Goal: Information Seeking & Learning: Learn about a topic

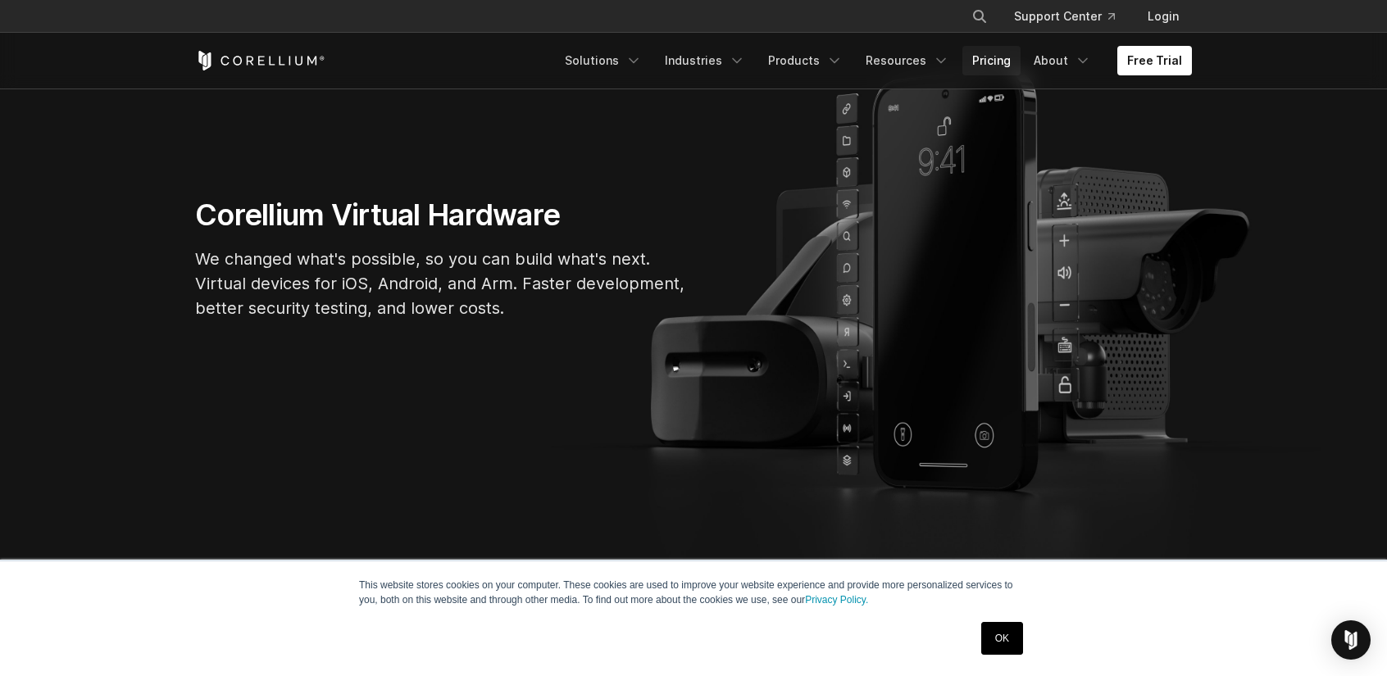
click at [992, 58] on link "Pricing" at bounding box center [992, 61] width 58 height 30
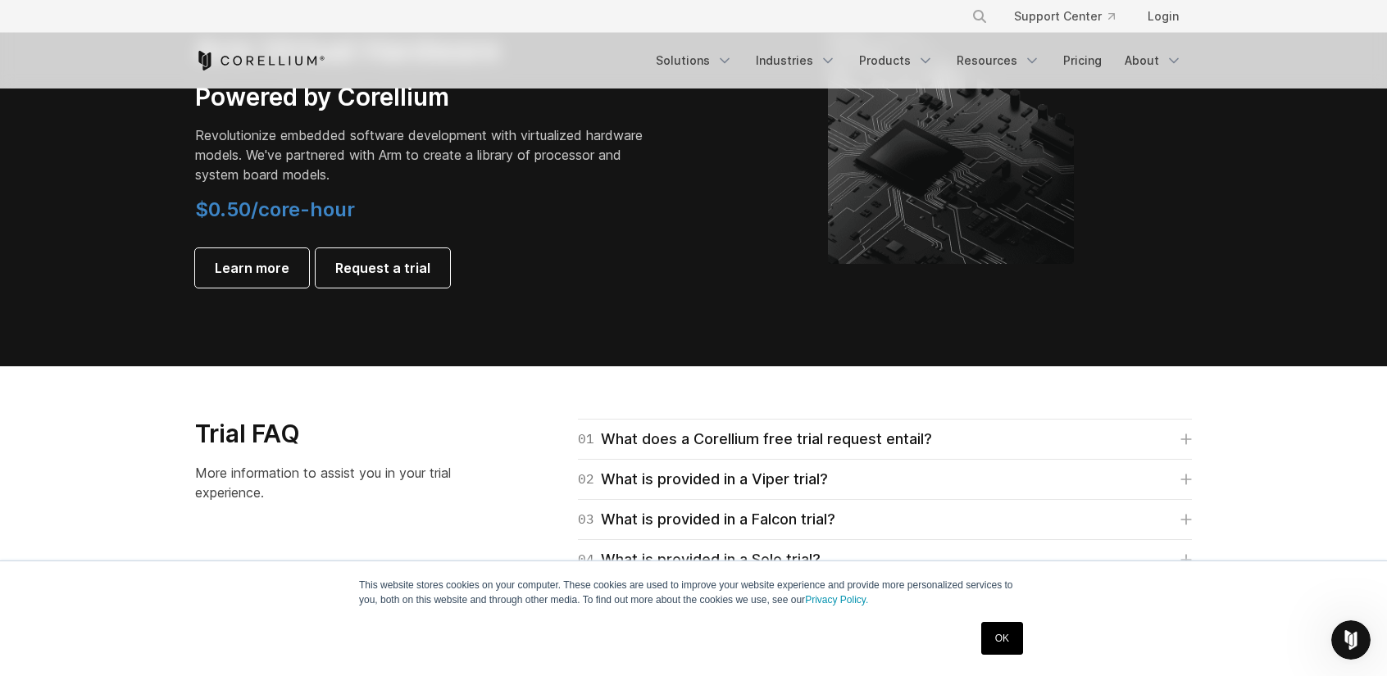
scroll to position [2214, 0]
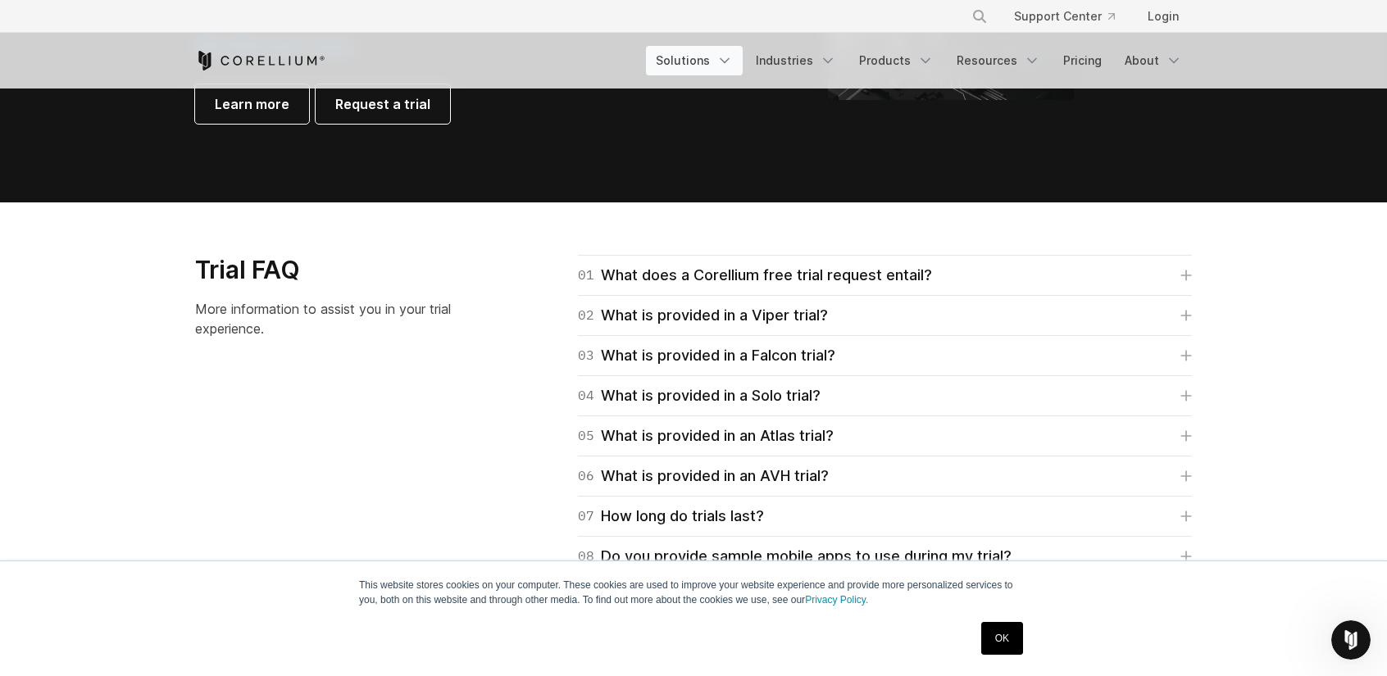
click at [696, 63] on link "Solutions" at bounding box center [694, 61] width 97 height 30
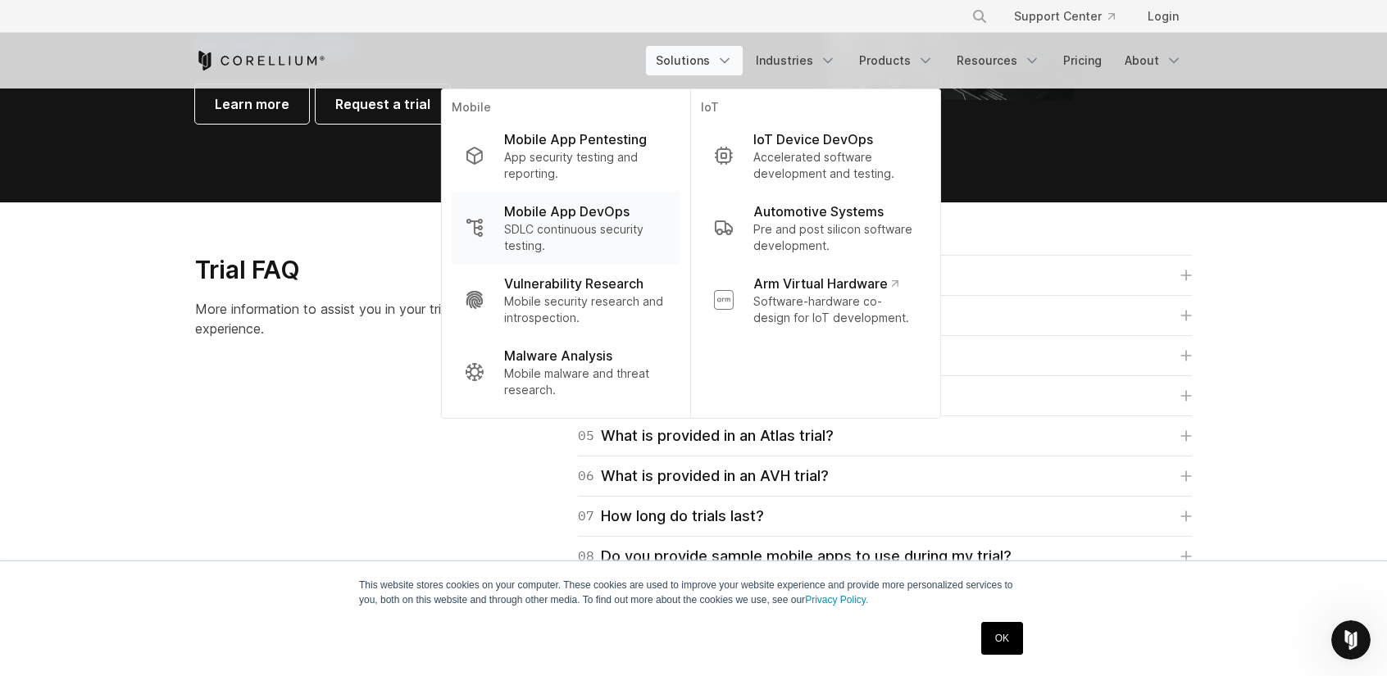
click at [564, 212] on p "Mobile App DevOps" at bounding box center [566, 212] width 125 height 20
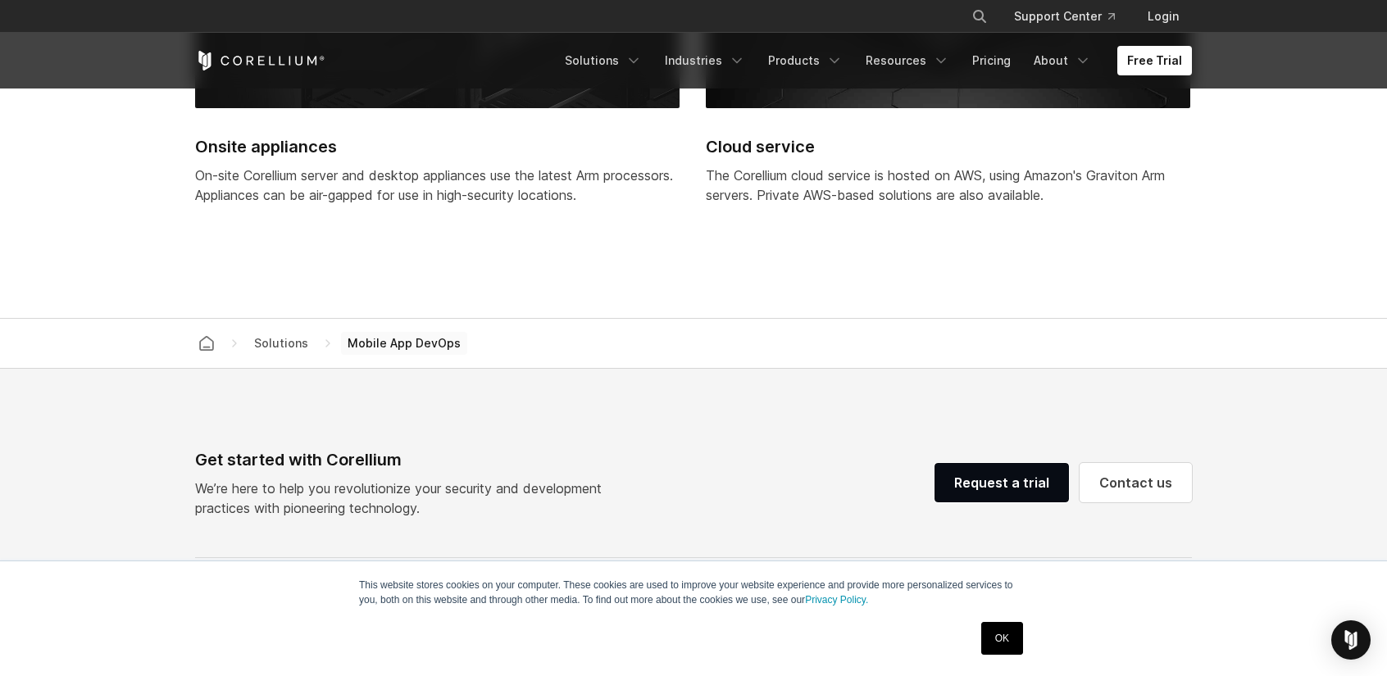
scroll to position [5248, 0]
